Goal: Check status: Check status

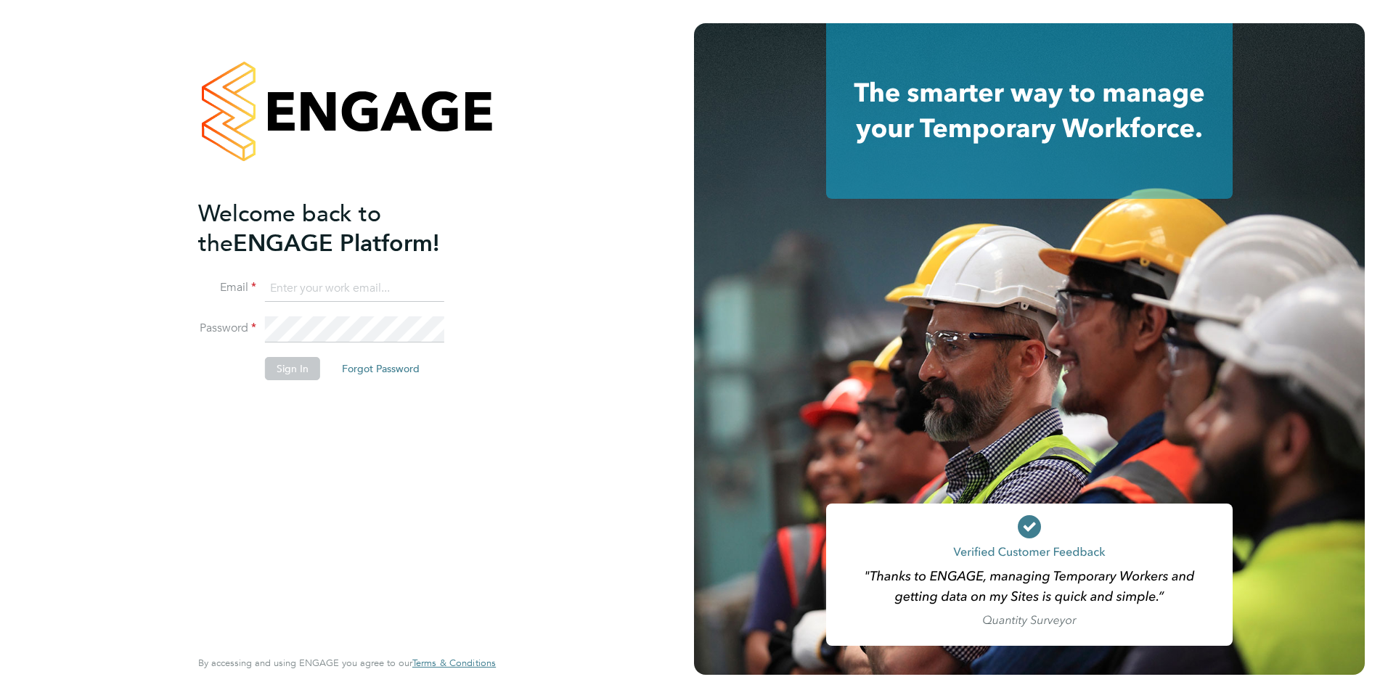
type input "[EMAIL_ADDRESS][PERSON_NAME][DOMAIN_NAME]"
click at [327, 452] on div "Welcome back to the ENGAGE Platform! Email [EMAIL_ADDRESS][PERSON_NAME][DOMAIN_…" at bounding box center [339, 422] width 283 height 446
click at [298, 370] on button "Sign In" at bounding box center [292, 368] width 55 height 23
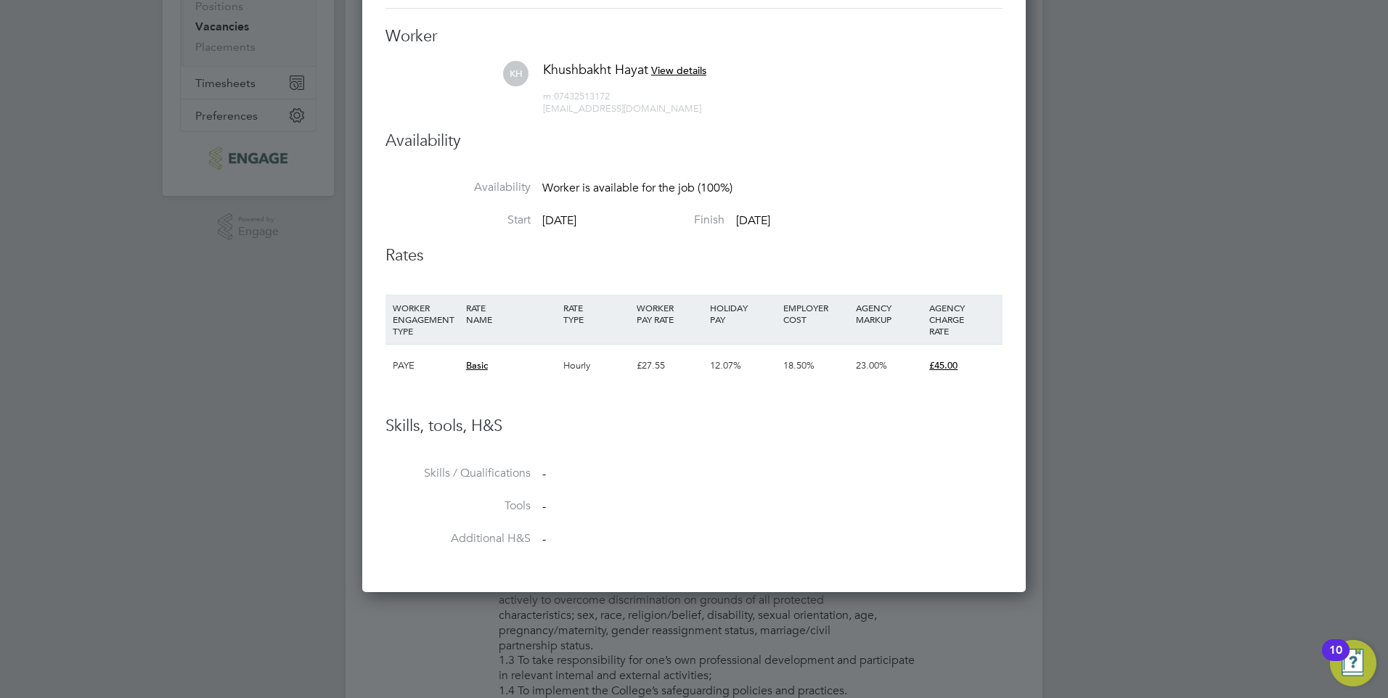
click at [708, 366] on div "12.07%" at bounding box center [742, 366] width 73 height 42
click at [678, 72] on span "View details" at bounding box center [678, 70] width 55 height 13
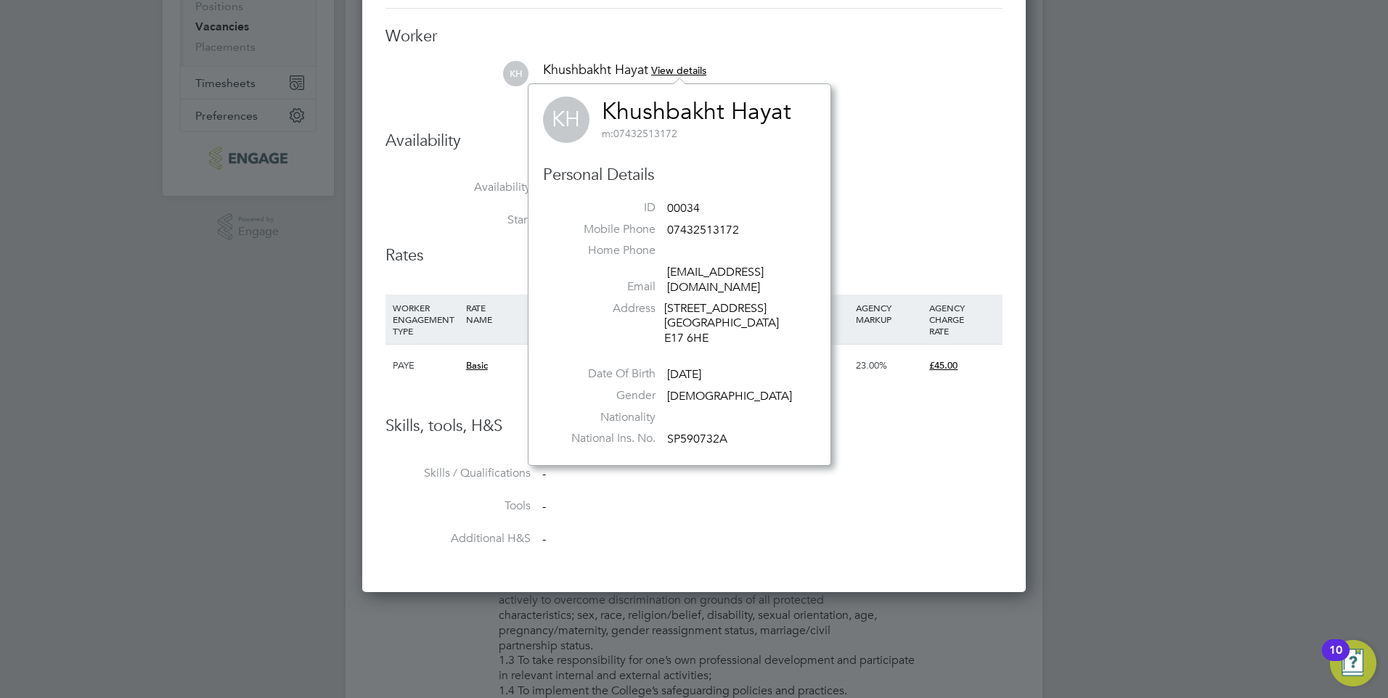
click at [926, 167] on li "Availability" at bounding box center [694, 156] width 617 height 50
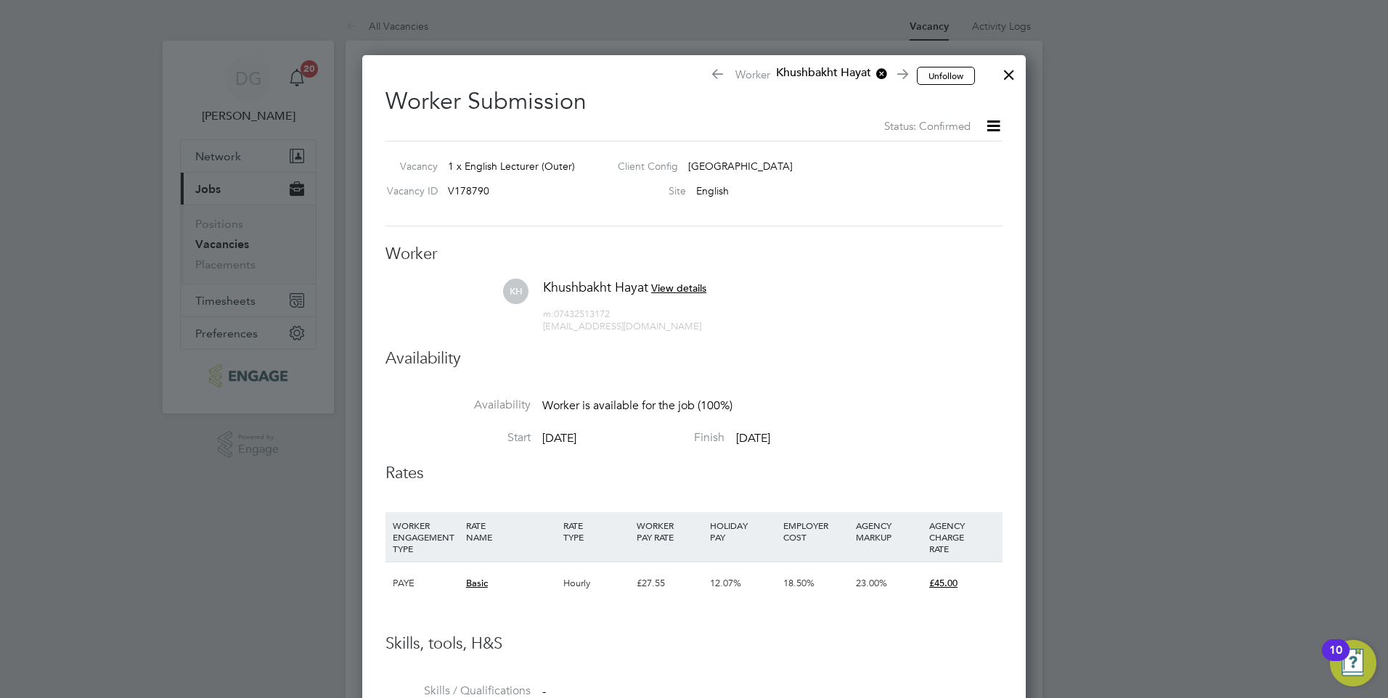
click at [1014, 82] on div at bounding box center [1009, 71] width 26 height 26
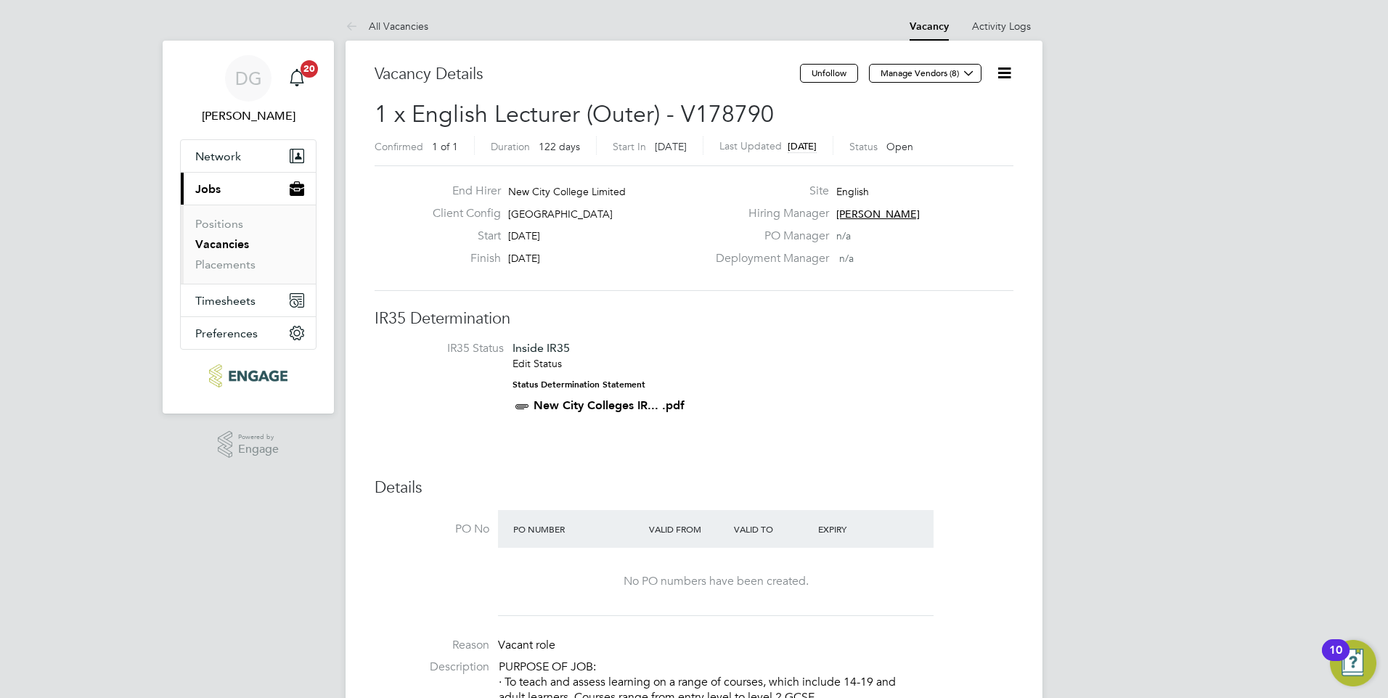
click at [230, 243] on link "Vacancies" at bounding box center [222, 244] width 54 height 14
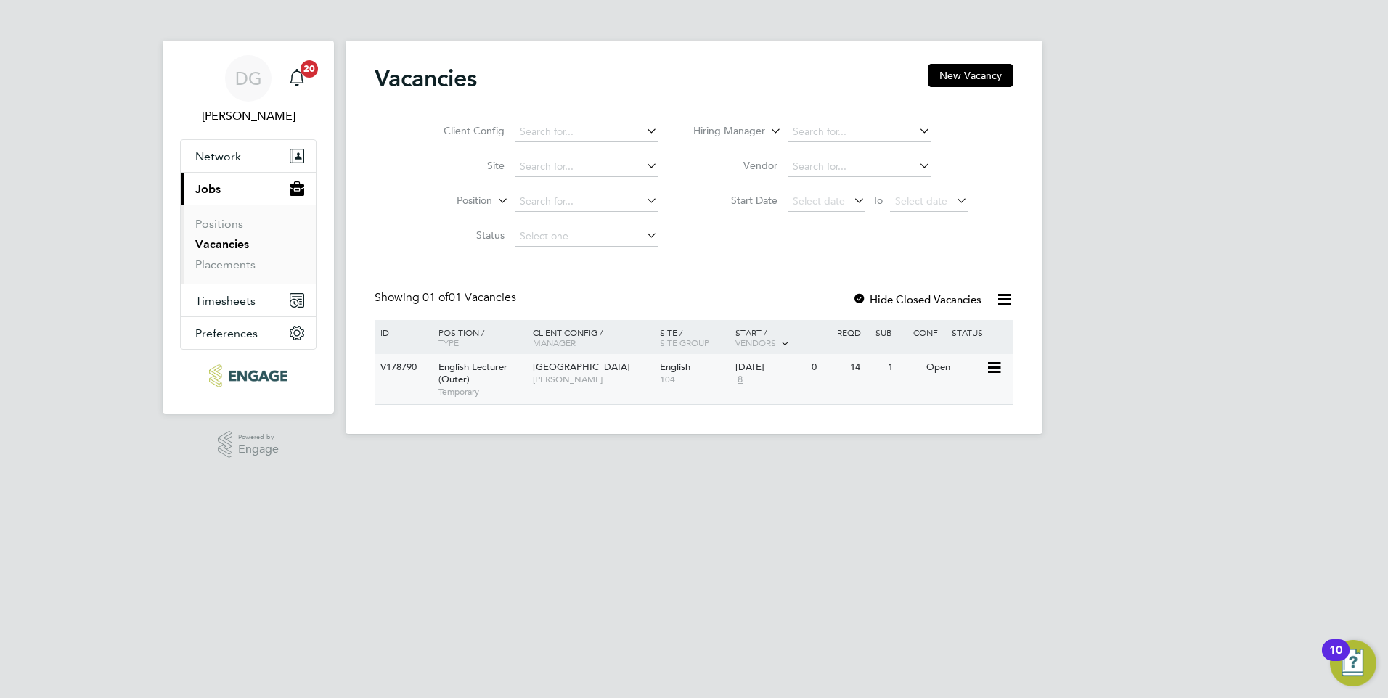
click at [643, 380] on span "[PERSON_NAME]" at bounding box center [593, 380] width 120 height 12
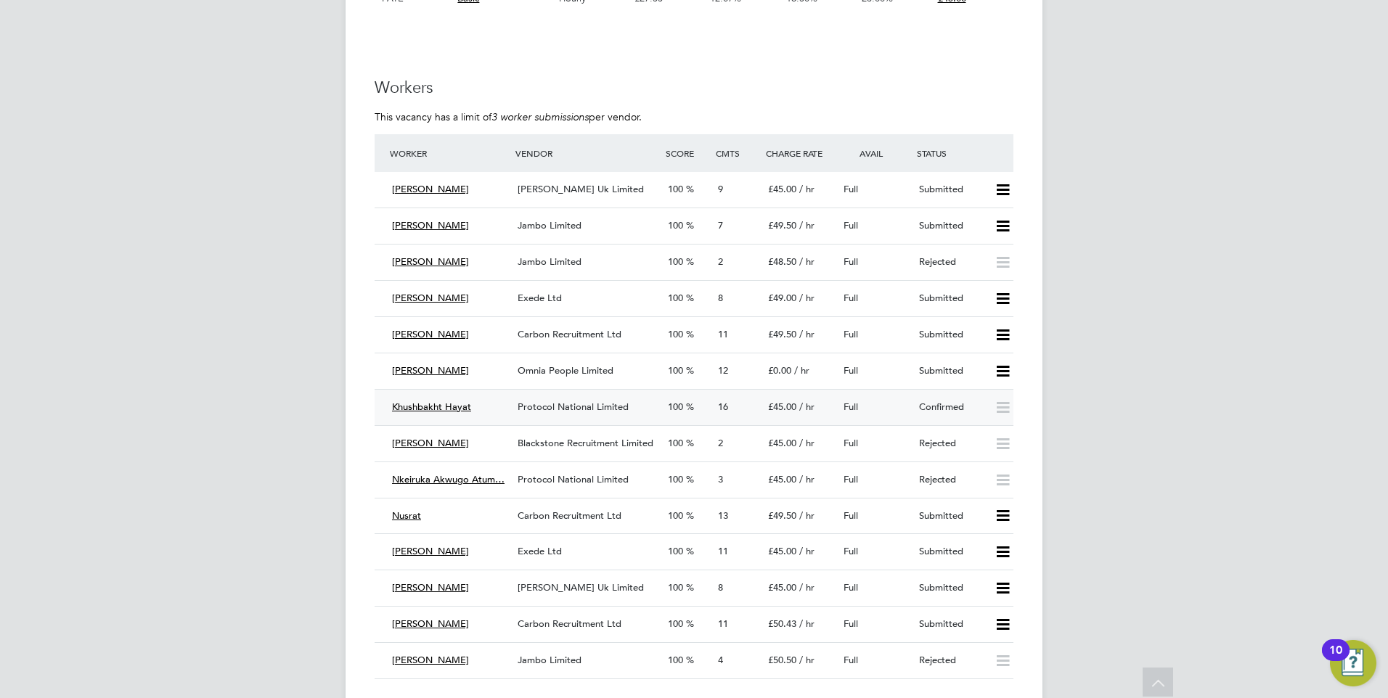
click at [953, 398] on div "Confirmed" at bounding box center [951, 408] width 76 height 24
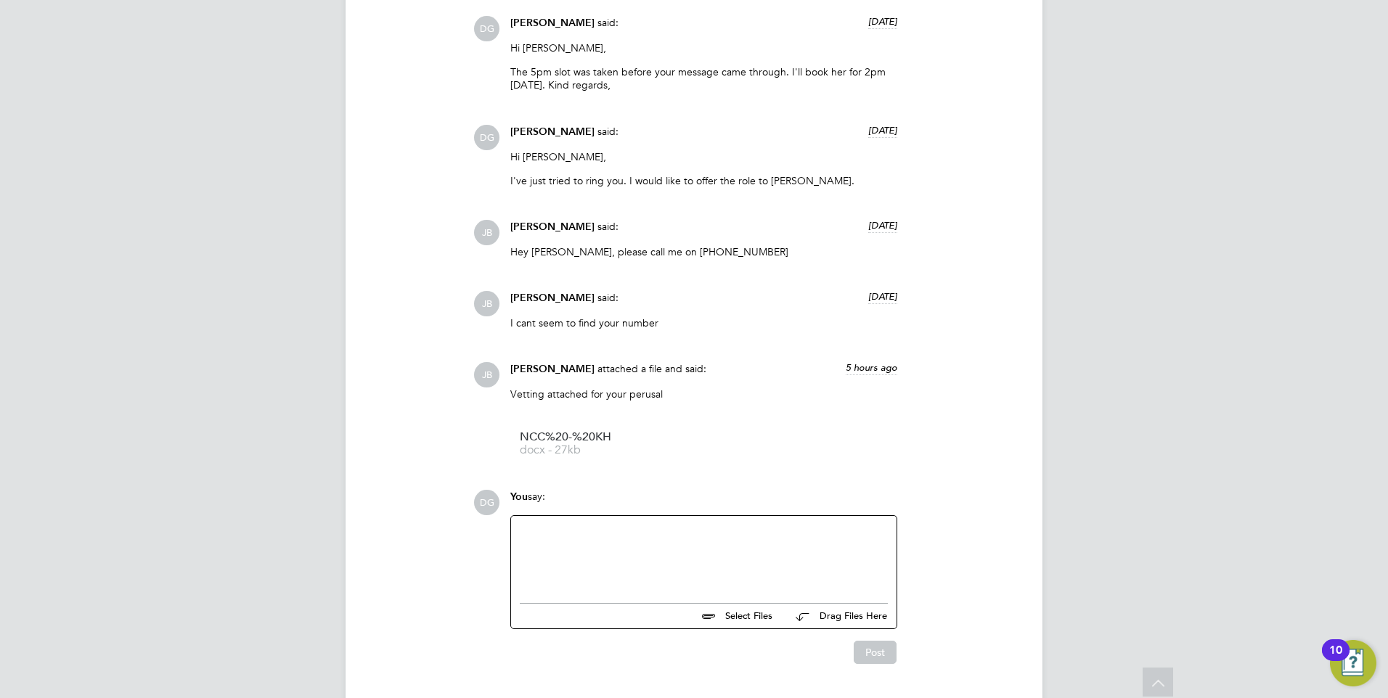
click at [701, 525] on div at bounding box center [704, 556] width 368 height 62
